Goal: Task Accomplishment & Management: Manage account settings

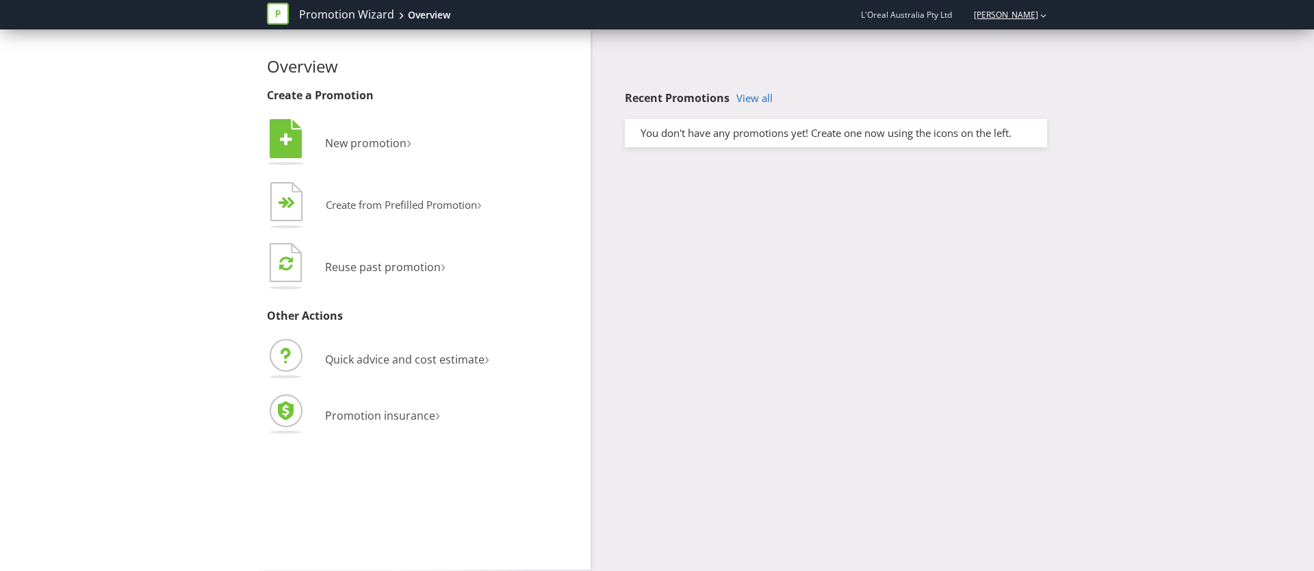
click at [1014, 13] on link "Mia Balayan" at bounding box center [1000, 15] width 78 height 12
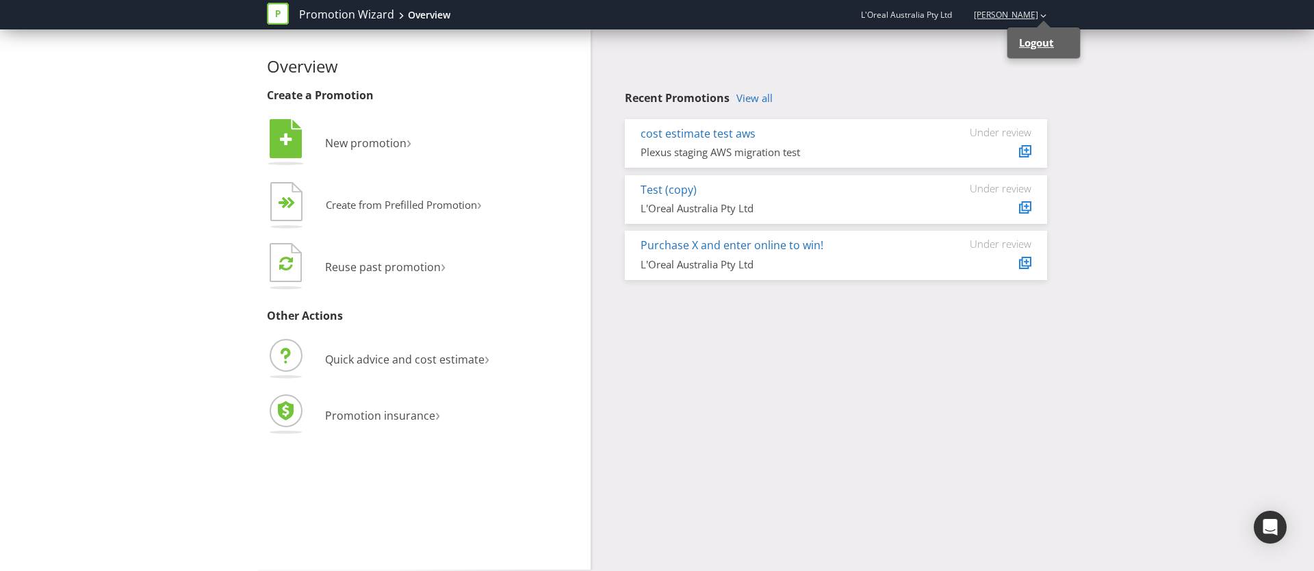
click at [1035, 44] on strong "Logout" at bounding box center [1036, 43] width 35 height 14
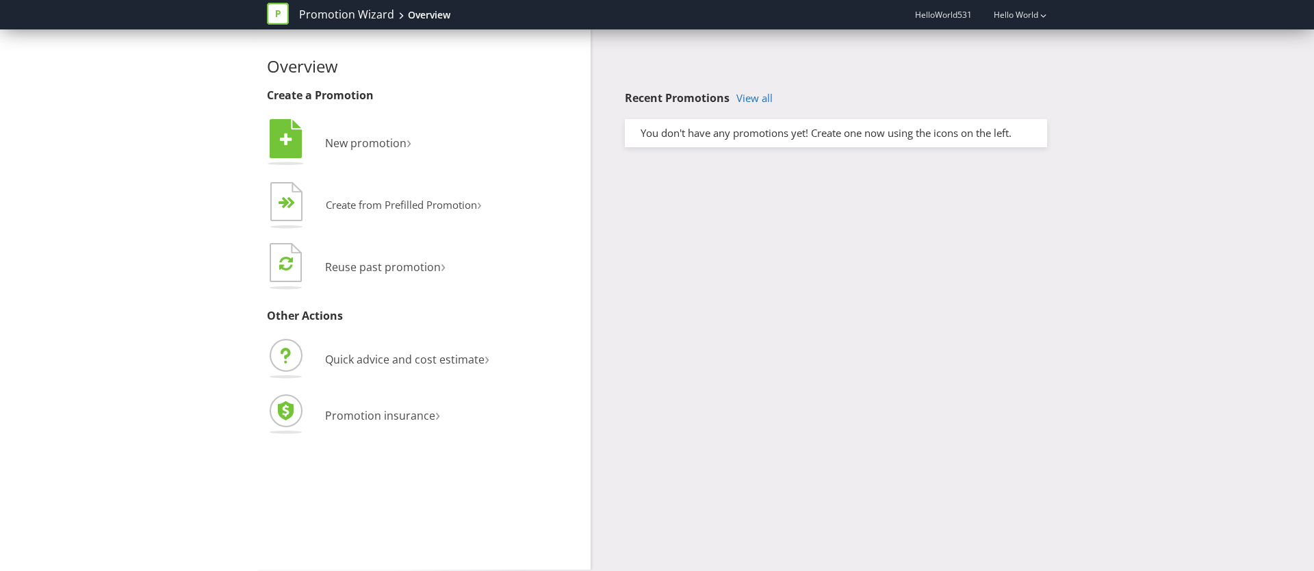
drag, startPoint x: 114, startPoint y: 359, endPoint x: 118, endPoint y: 346, distance: 13.0
click at [114, 359] on div "Overview Create a Promotion  New promotion ›   Create from Prefilled Promoti…" at bounding box center [657, 299] width 1314 height 540
click at [735, 217] on div "Overview Create a Promotion  New promotion ›   Create from Prefilled Promoti…" at bounding box center [657, 299] width 801 height 540
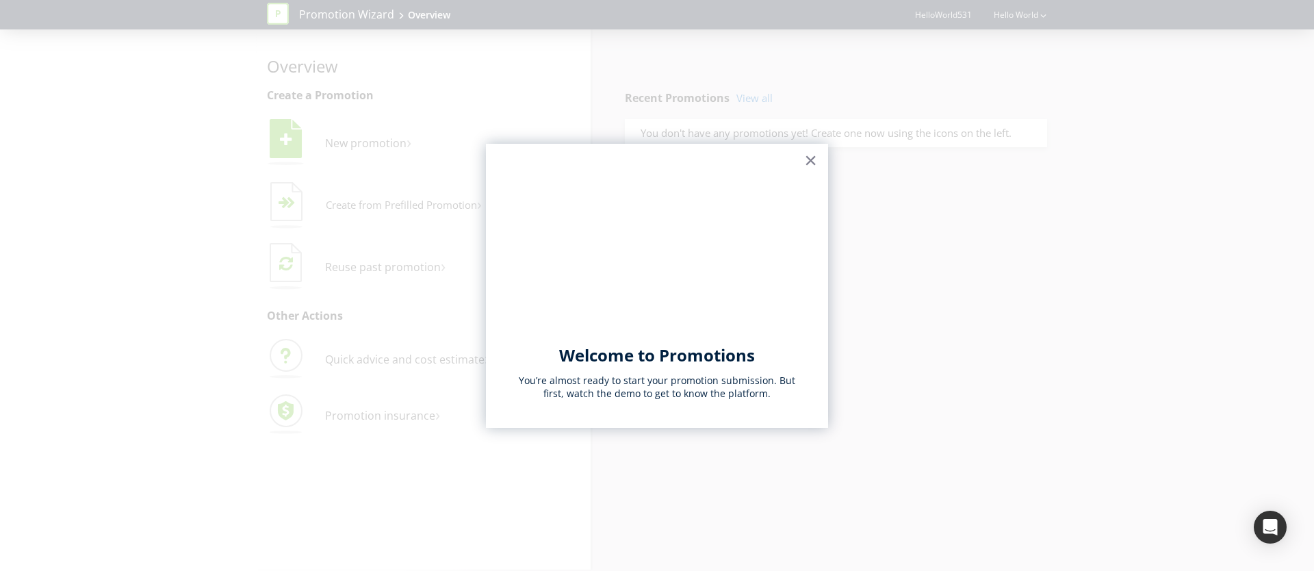
click at [817, 163] on button "×" at bounding box center [810, 160] width 13 height 22
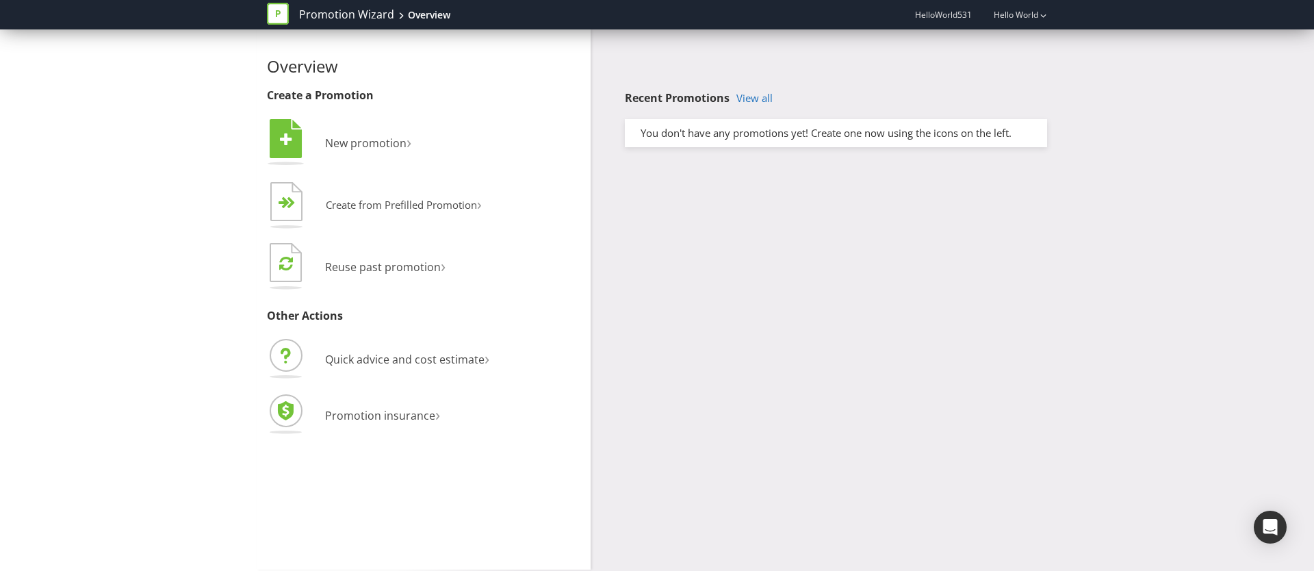
drag, startPoint x: 822, startPoint y: 327, endPoint x: 863, endPoint y: 273, distance: 67.8
click at [822, 327] on div "Overview Create a Promotion  New promotion ›   Create from Prefilled Promoti…" at bounding box center [657, 299] width 801 height 540
click at [1037, 18] on link "Hello World" at bounding box center [1009, 15] width 58 height 12
click at [1049, 38] on strong "Logout" at bounding box center [1036, 43] width 35 height 14
drag, startPoint x: 800, startPoint y: 284, endPoint x: 655, endPoint y: 5, distance: 314.5
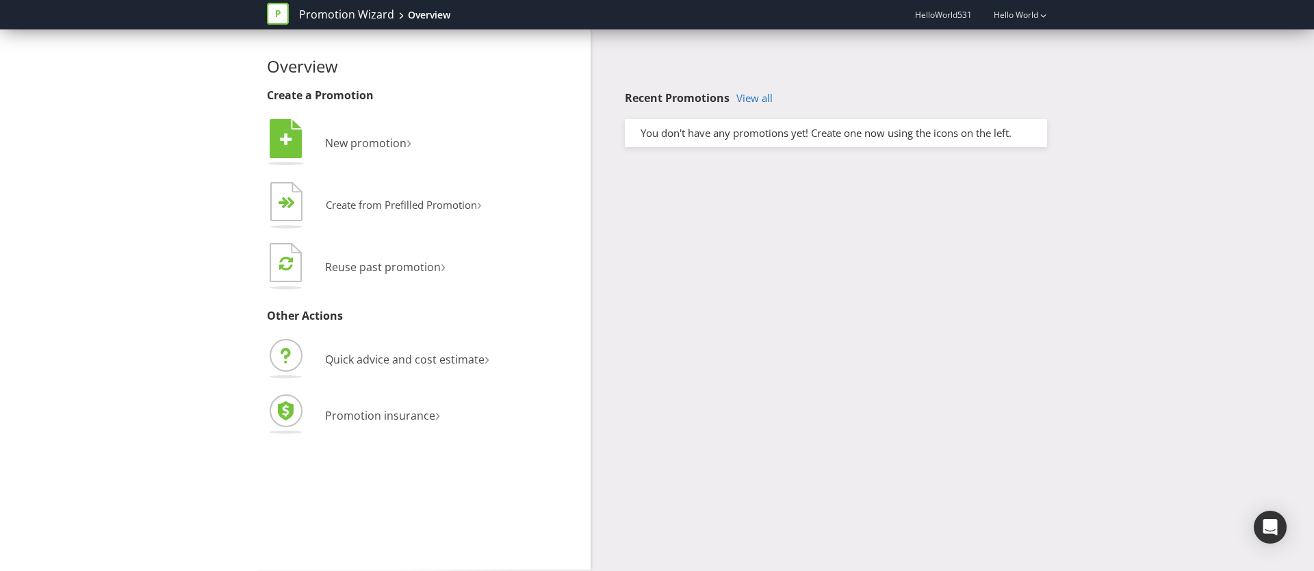
click at [799, 281] on div "Overview Create a Promotion  New promotion ›   Create from Prefilled Promoti…" at bounding box center [657, 299] width 801 height 540
click at [715, 316] on div "Overview Create a Promotion  New promotion ›   Create from Prefilled Promoti…" at bounding box center [657, 299] width 801 height 540
click at [878, 202] on div "Overview Create a Promotion  New promotion ›   Create from Prefilled Promoti…" at bounding box center [657, 299] width 801 height 540
click at [1052, 21] on div "Promotion Wizard Overview HelloWorld531 Hello World" at bounding box center [657, 14] width 801 height 29
click at [1018, 12] on link "Hello World" at bounding box center [1009, 15] width 58 height 12
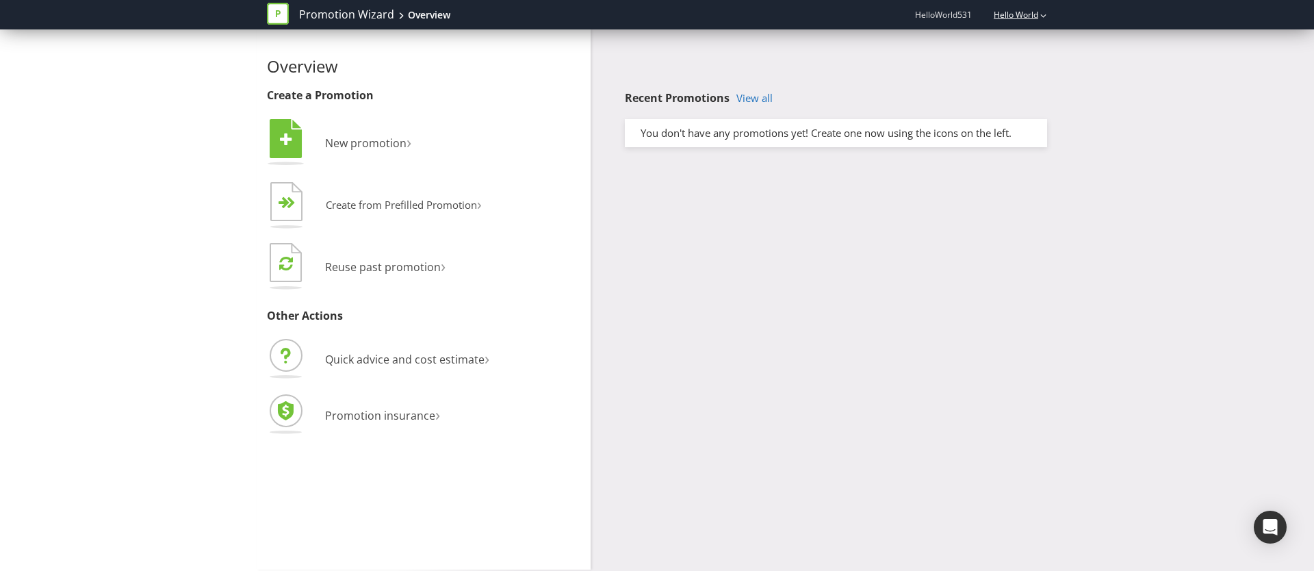
click at [1033, 12] on link "Hello World" at bounding box center [1009, 15] width 58 height 12
click at [1043, 45] on strong "Logout" at bounding box center [1036, 43] width 35 height 14
